Goal: Navigation & Orientation: Find specific page/section

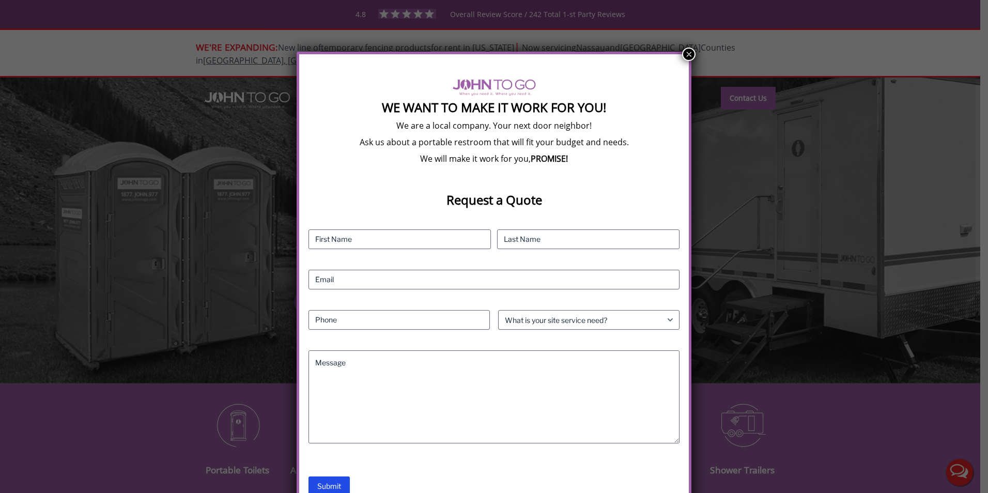
click at [688, 52] on button "×" at bounding box center [688, 54] width 13 height 13
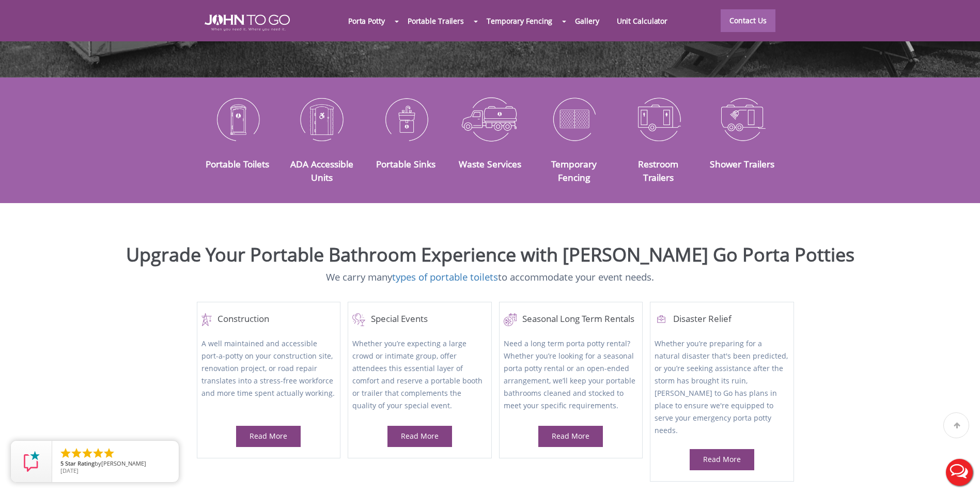
scroll to position [310, 0]
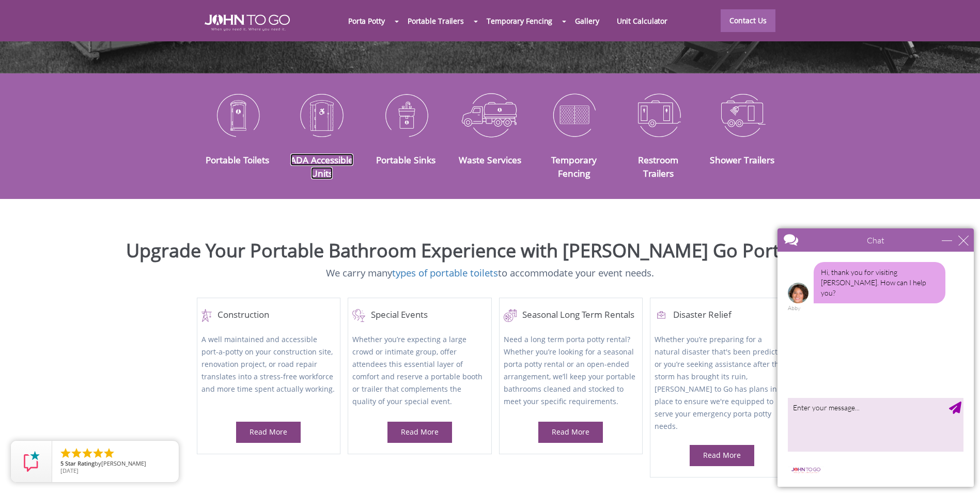
click at [333, 154] on link "ADA Accessible Units" at bounding box center [321, 167] width 63 height 26
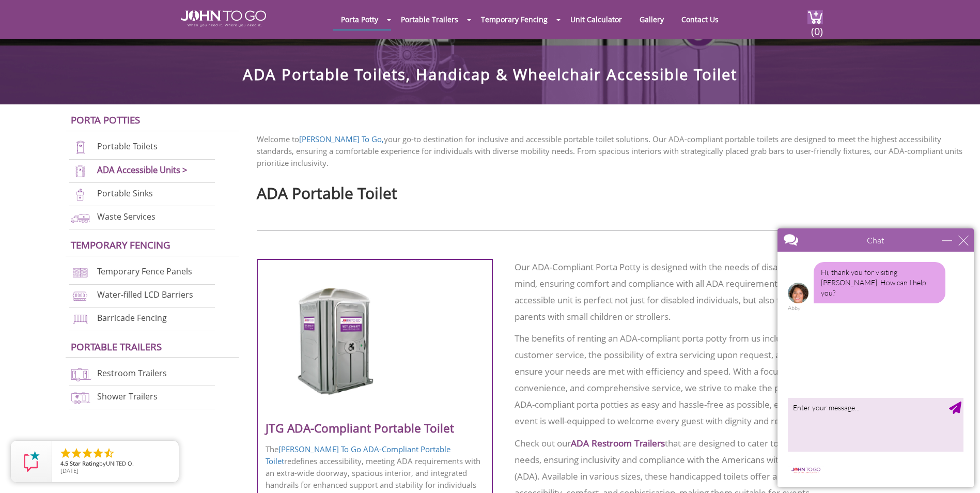
scroll to position [207, 0]
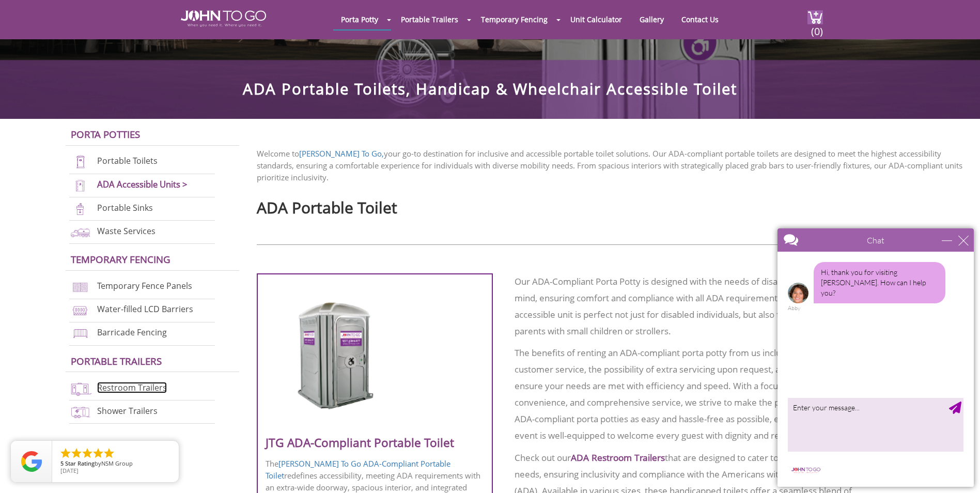
click at [141, 389] on link "Restroom Trailers" at bounding box center [132, 387] width 70 height 11
